Goal: Information Seeking & Learning: Learn about a topic

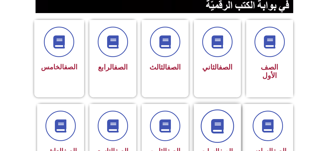
scroll to position [157, 0]
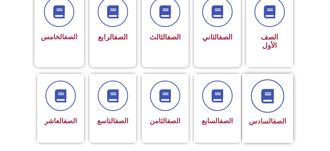
click at [280, 79] on span at bounding box center [267, 95] width 33 height 33
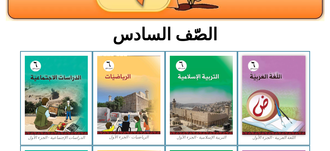
scroll to position [157, 0]
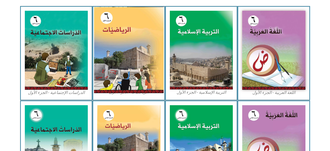
click at [106, 36] on img at bounding box center [129, 50] width 70 height 86
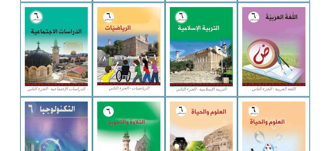
scroll to position [287, 0]
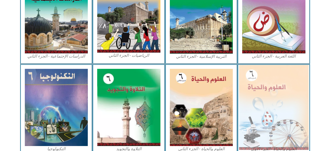
click at [266, 90] on img at bounding box center [274, 107] width 70 height 85
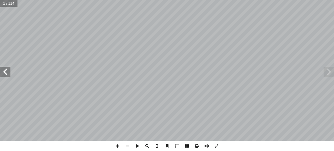
click at [2, 71] on span at bounding box center [5, 72] width 10 height 10
drag, startPoint x: 3, startPoint y: 71, endPoint x: 0, endPoint y: 70, distance: 3.2
click at [2, 71] on span at bounding box center [5, 72] width 10 height 10
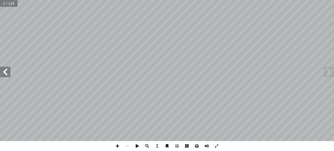
click at [0, 70] on span at bounding box center [5, 72] width 10 height 10
click at [0, 66] on div "الرياضيــات أ. أكرم عسالوة أ. روان الصوص ) ً أ. أحمد رشدي (منسقا أ. سناء عساف أ…" at bounding box center [167, 70] width 334 height 141
drag, startPoint x: 10, startPoint y: 69, endPoint x: 8, endPoint y: 73, distance: 4.8
click at [8, 73] on div "٦ : ُ تعلم أ ا الجمع والطرح. ّ تي ّ قبل عملي ِ القسمة و ِ تا الضرب ّ ى عملي َ ر…" at bounding box center [167, 70] width 334 height 141
click at [28, 59] on div "٦ : ُ تعلم أ ا الجمع والطرح. ّ تي ّ قبل عملي ِ القسمة و ِ تا الضرب ّ ى عملي َ ر…" at bounding box center [167, 70] width 334 height 141
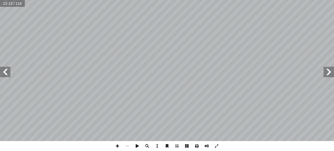
drag, startPoint x: 10, startPoint y: 74, endPoint x: 0, endPoint y: 66, distance: 12.3
click at [1, 70] on span at bounding box center [5, 72] width 10 height 10
click at [6, 74] on span at bounding box center [5, 72] width 10 height 10
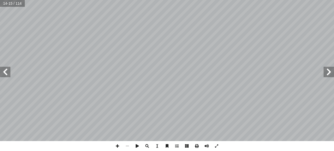
click at [6, 74] on span at bounding box center [5, 72] width 10 height 10
click at [8, 74] on span at bounding box center [5, 72] width 10 height 10
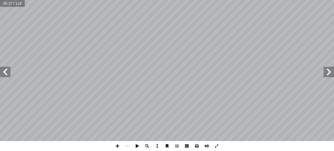
click at [331, 70] on span at bounding box center [329, 72] width 10 height 10
click at [120, 146] on span at bounding box center [118, 146] width 10 height 10
drag, startPoint x: 331, startPoint y: 71, endPoint x: 327, endPoint y: 72, distance: 3.7
click at [330, 71] on span at bounding box center [329, 72] width 10 height 10
click at [120, 144] on span at bounding box center [118, 146] width 10 height 10
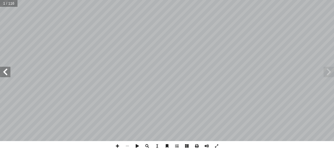
click at [0, 70] on span at bounding box center [5, 72] width 10 height 10
click at [1, 70] on span at bounding box center [5, 72] width 10 height 10
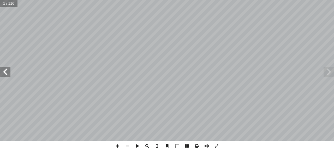
click at [1, 70] on span at bounding box center [5, 72] width 10 height 10
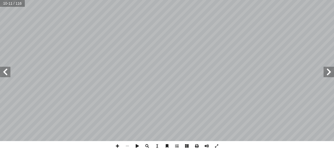
click at [1, 70] on span at bounding box center [5, 72] width 10 height 10
click at [6, 74] on span at bounding box center [5, 72] width 10 height 10
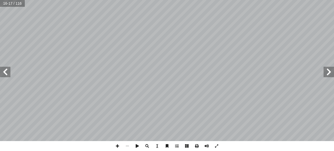
click at [6, 74] on span at bounding box center [5, 72] width 10 height 10
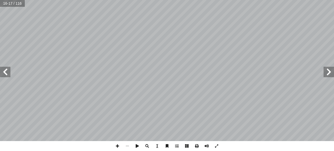
click at [6, 74] on span at bounding box center [5, 72] width 10 height 10
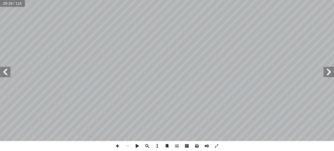
click at [334, 71] on span at bounding box center [329, 72] width 10 height 10
click at [117, 144] on span at bounding box center [118, 146] width 10 height 10
click at [119, 146] on span at bounding box center [118, 146] width 10 height 10
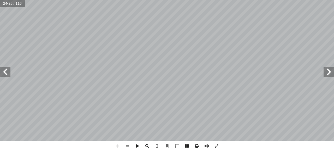
click at [128, 146] on span at bounding box center [128, 146] width 10 height 10
